Goal: Task Accomplishment & Management: Use online tool/utility

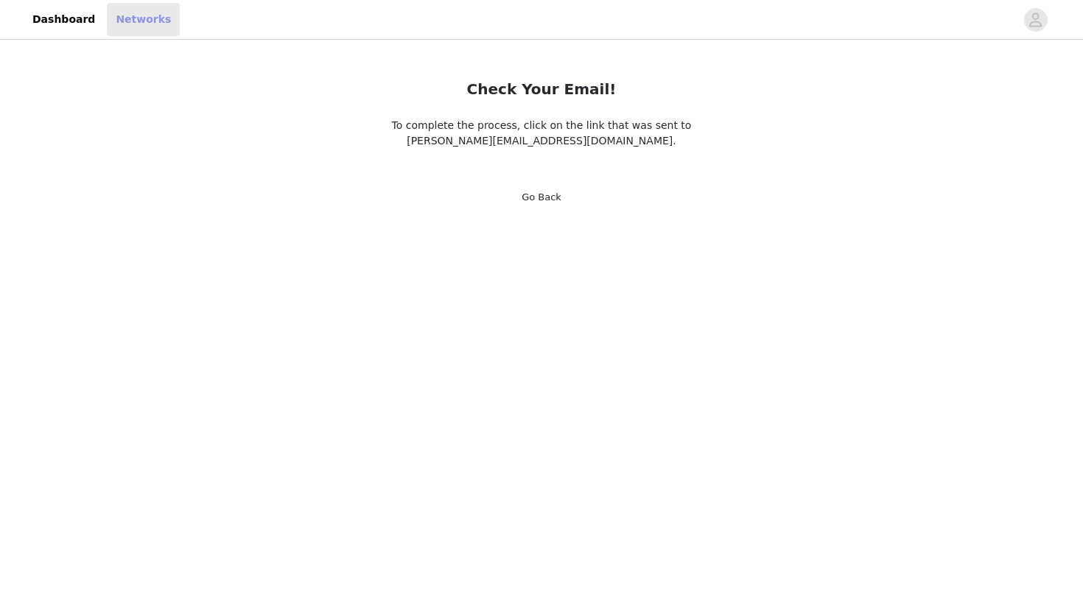
click at [150, 7] on link "Networks" at bounding box center [143, 19] width 73 height 33
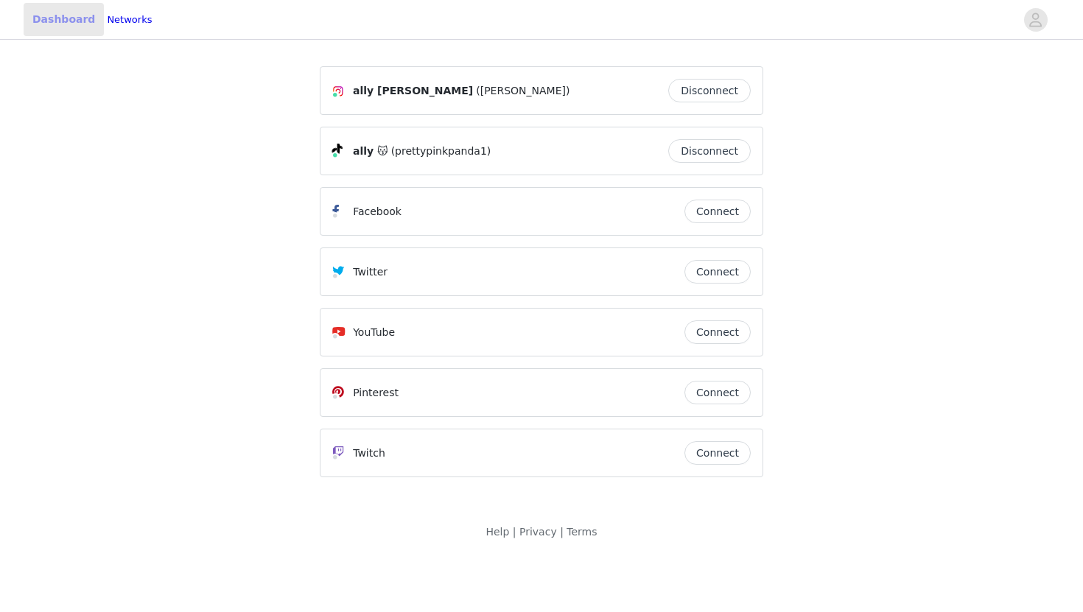
click at [68, 26] on link "Dashboard" at bounding box center [64, 19] width 80 height 33
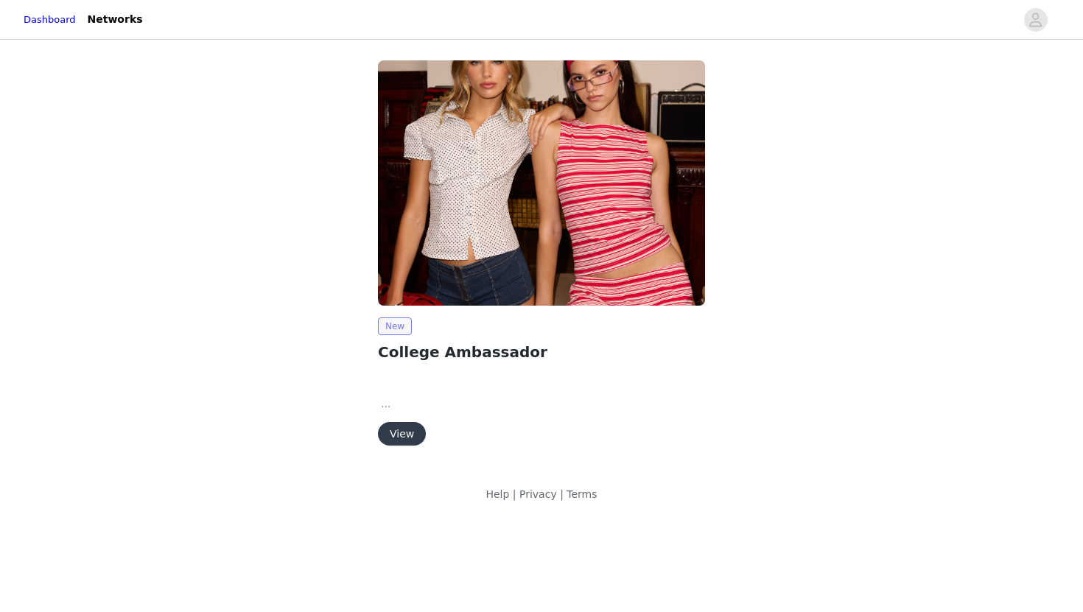
click at [405, 329] on span "New" at bounding box center [395, 326] width 34 height 18
click at [404, 407] on p at bounding box center [541, 404] width 327 height 16
click at [404, 424] on button "View" at bounding box center [402, 434] width 48 height 24
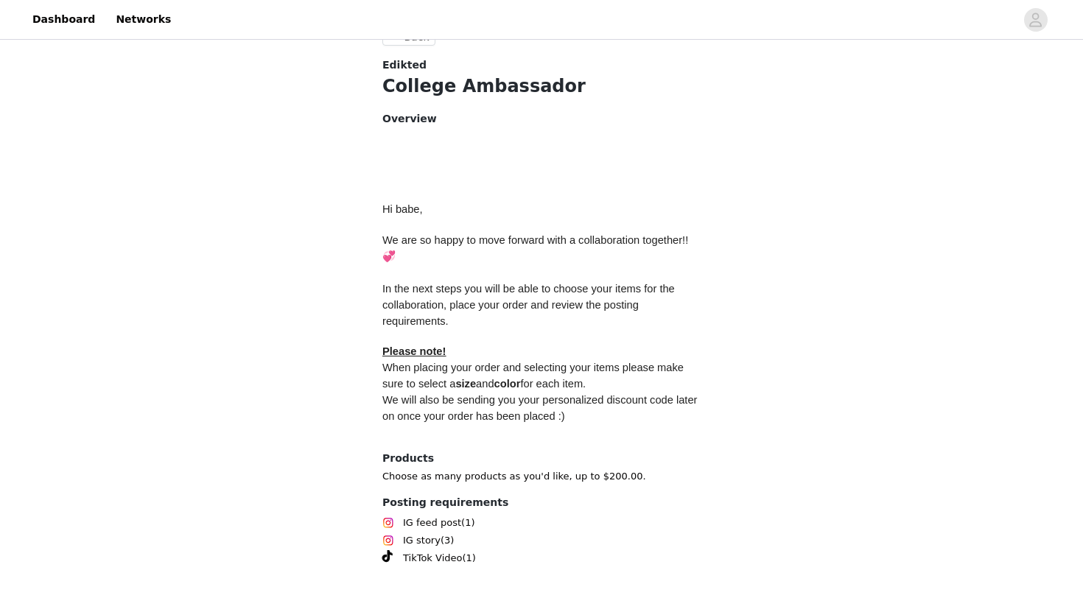
scroll to position [595, 0]
